Goal: Information Seeking & Learning: Learn about a topic

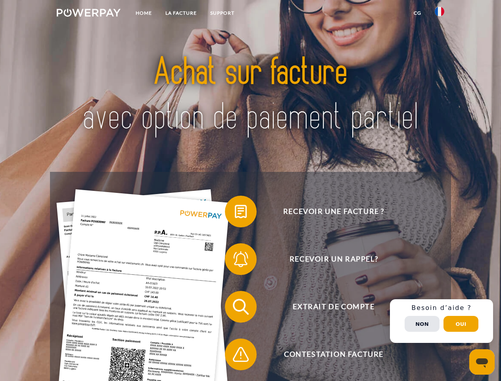
click at [88, 14] on img at bounding box center [89, 13] width 64 height 8
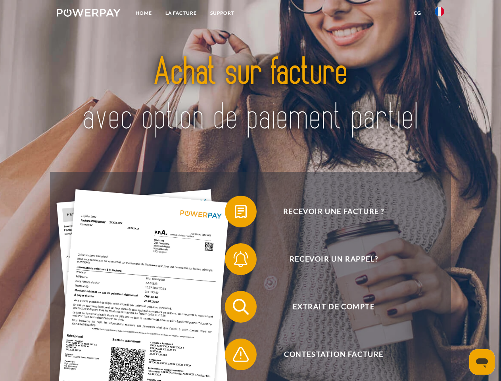
click at [439, 14] on img at bounding box center [440, 12] width 10 height 10
click at [417, 13] on link "CG" at bounding box center [417, 13] width 21 height 14
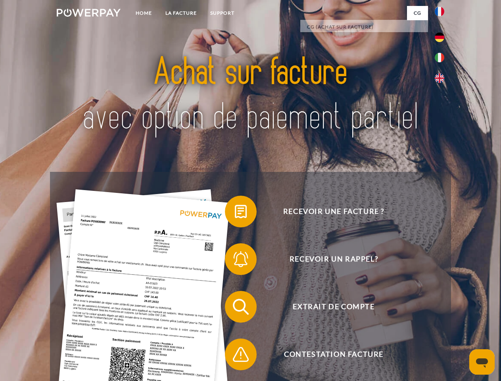
click at [235, 213] on span at bounding box center [229, 212] width 40 height 40
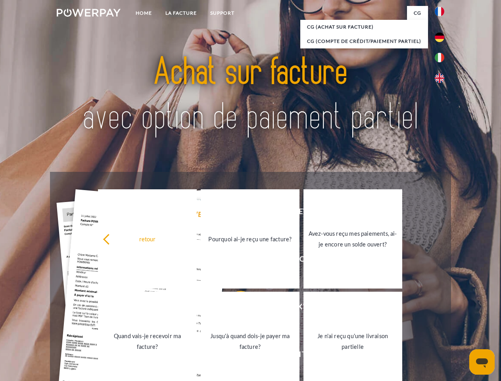
click at [235, 261] on div "retour Pourquoi ai-je reçu une facture? Avez-vous reçu mes paiements, ai-je enc…" at bounding box center [250, 290] width 320 height 205
click at [235, 308] on link "Jusqu'à quand dois-je payer ma facture?" at bounding box center [250, 340] width 99 height 99
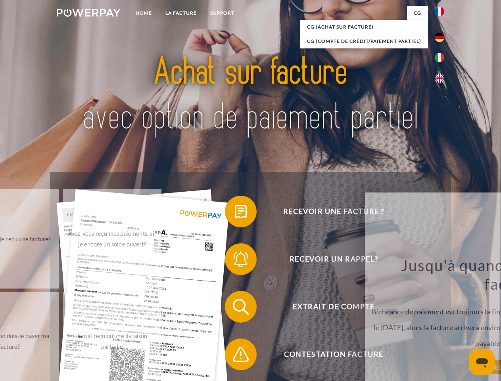
click at [235, 356] on span at bounding box center [229, 354] width 40 height 40
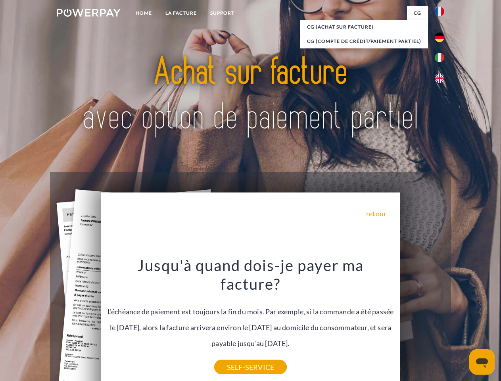
click at [441, 321] on div "Recevoir une facture ? Recevoir un rappel? Extrait de compte retour" at bounding box center [250, 330] width 401 height 317
click at [422, 322] on span "Extrait de compte" at bounding box center [333, 307] width 194 height 32
click at [461, 324] on header "Home LA FACTURE Support" at bounding box center [250, 274] width 501 height 548
